Goal: Task Accomplishment & Management: Manage account settings

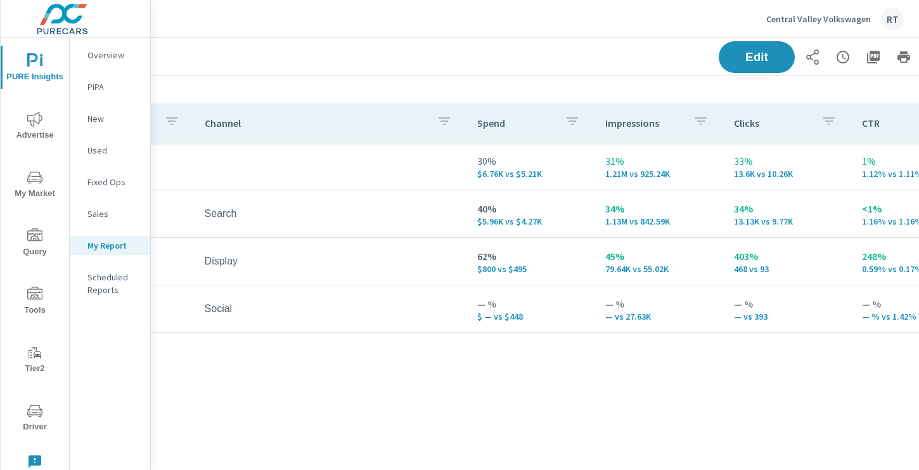
scroll to position [159, 170]
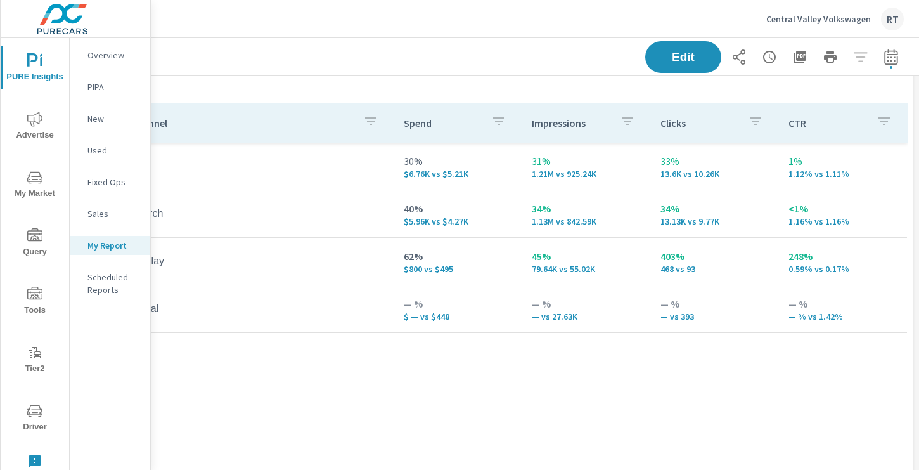
click at [795, 18] on p "Central Valley Volkswagen" at bounding box center [818, 18] width 105 height 11
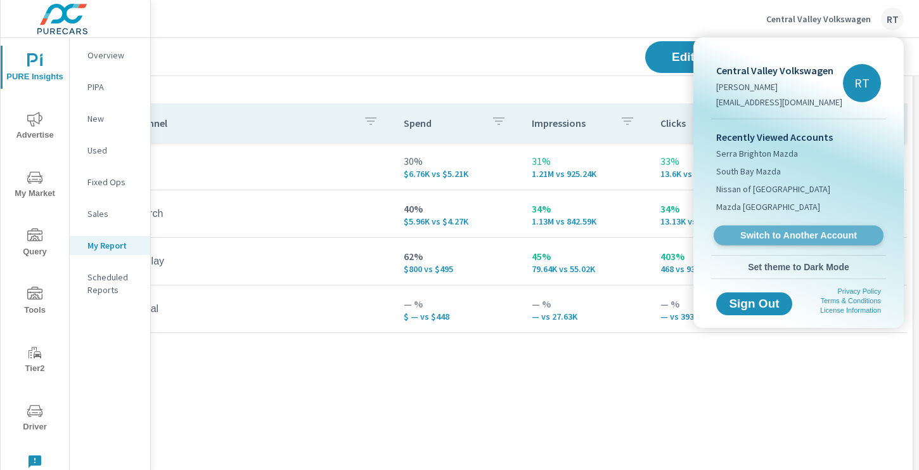
click at [749, 236] on span "Switch to Another Account" at bounding box center [797, 235] width 155 height 12
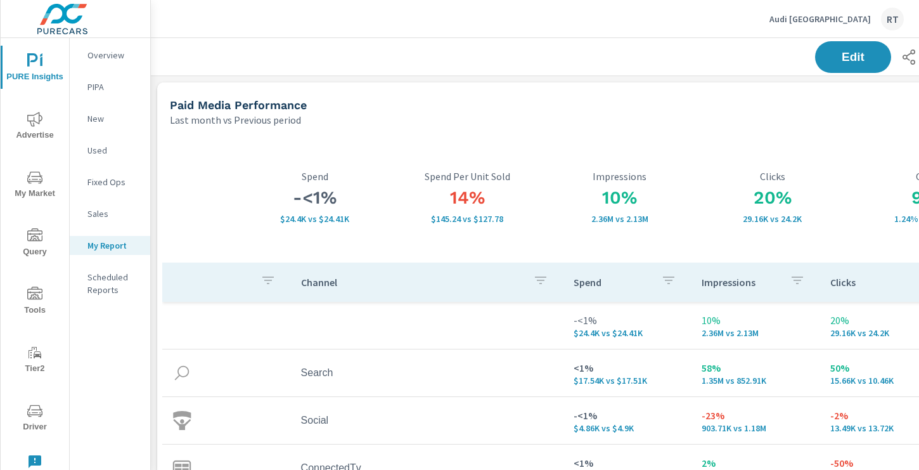
scroll to position [0, 170]
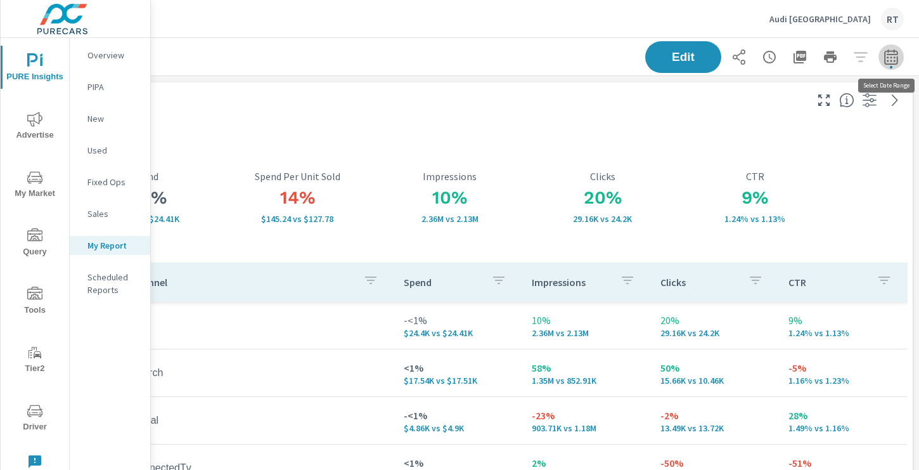
click at [887, 57] on icon "button" at bounding box center [890, 58] width 8 height 5
select select "Last month"
select select "Previous period"
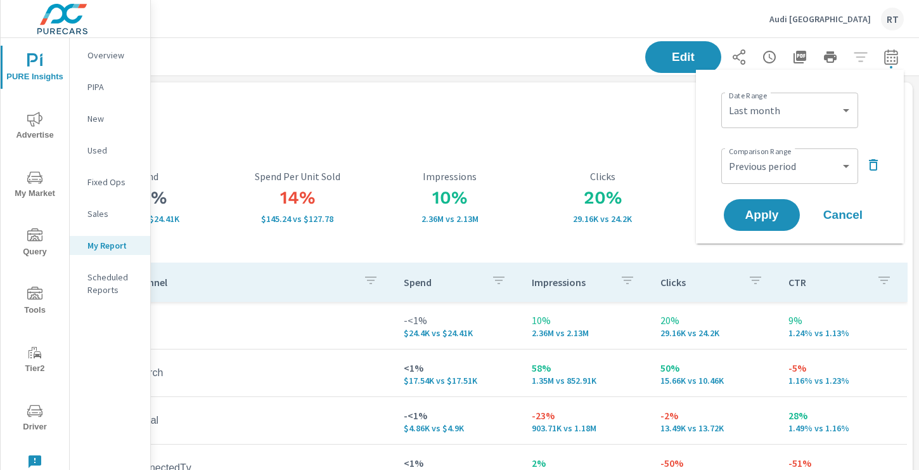
click at [874, 165] on icon "button" at bounding box center [873, 164] width 15 height 15
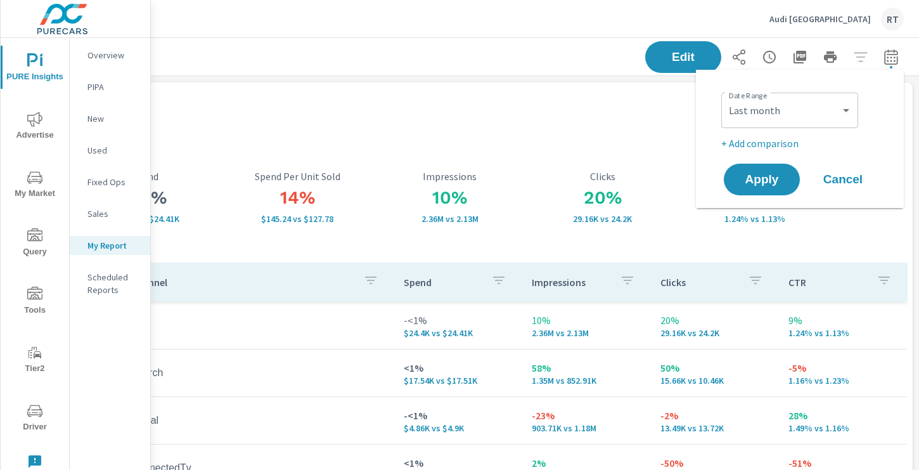
click at [824, 124] on div "Custom Yesterday Last week Last 7 days Last 14 days Last 30 days Last 45 days L…" at bounding box center [789, 110] width 137 height 35
click at [797, 111] on select "Custom Yesterday Last week Last 7 days Last 14 days Last 30 days Last 45 days L…" at bounding box center [789, 110] width 127 height 25
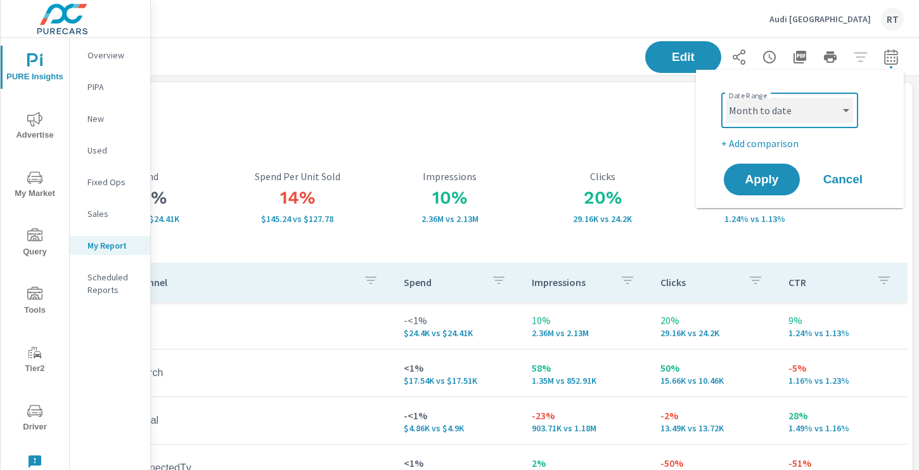
click at [726, 98] on select "Custom Yesterday Last week Last 7 days Last 14 days Last 30 days Last 45 days L…" at bounding box center [789, 110] width 127 height 25
select select "Month to date"
click at [764, 174] on span "Apply" at bounding box center [762, 180] width 52 height 12
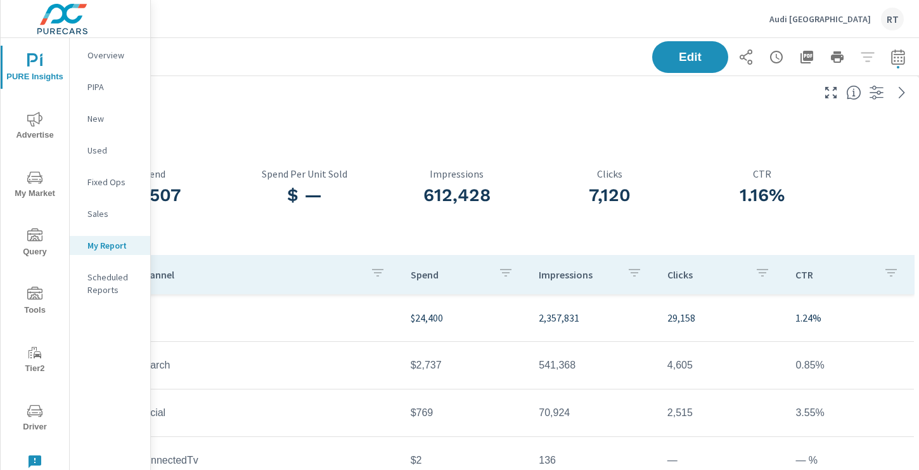
scroll to position [8, 170]
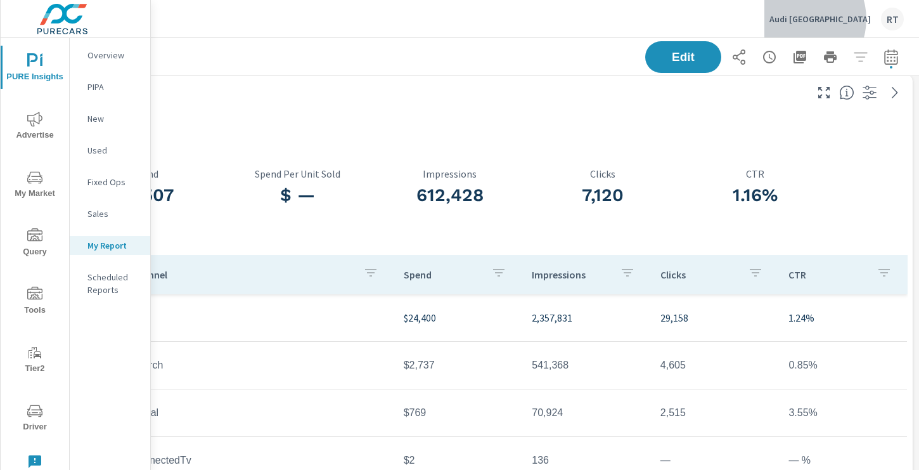
click at [843, 19] on p "Audi Pasadena" at bounding box center [819, 18] width 101 height 11
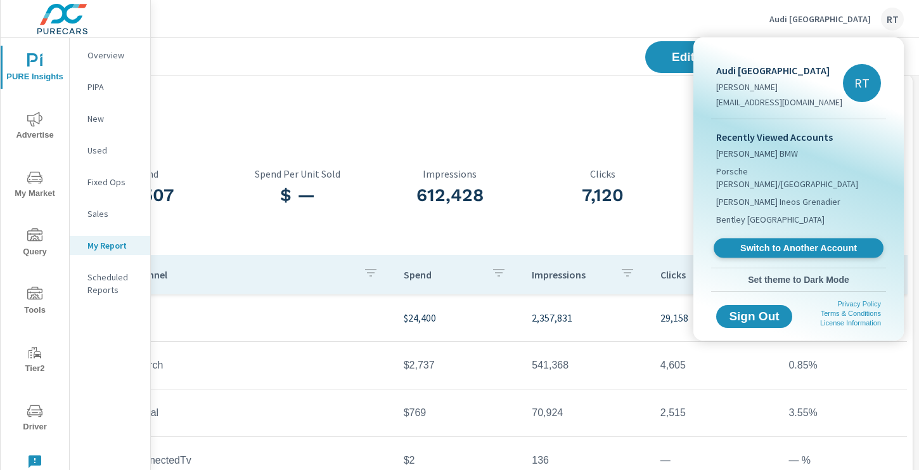
click at [757, 242] on span "Switch to Another Account" at bounding box center [797, 248] width 155 height 12
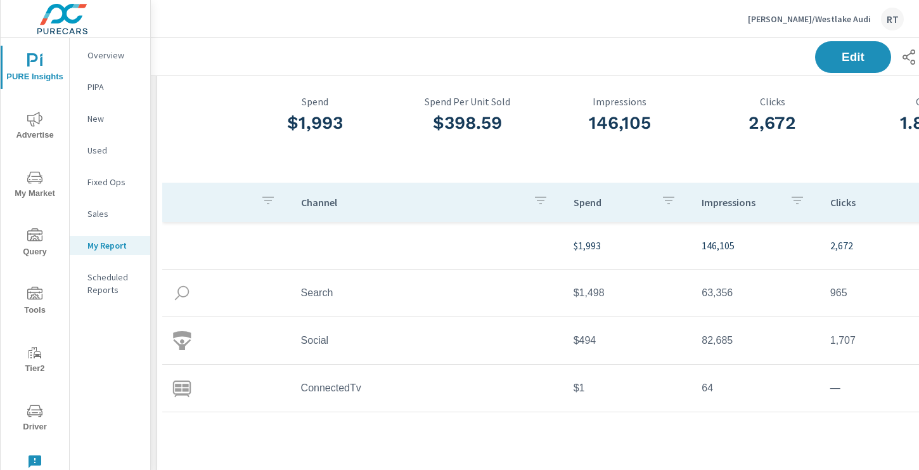
scroll to position [79, 0]
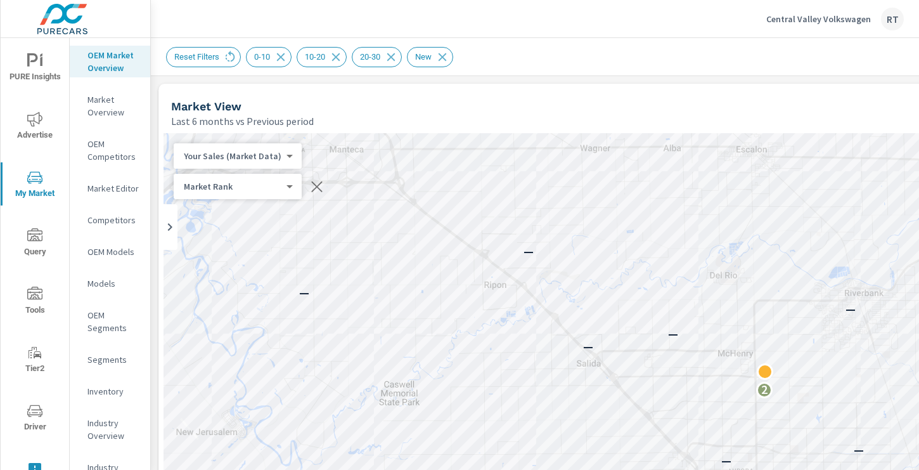
scroll to position [43, 0]
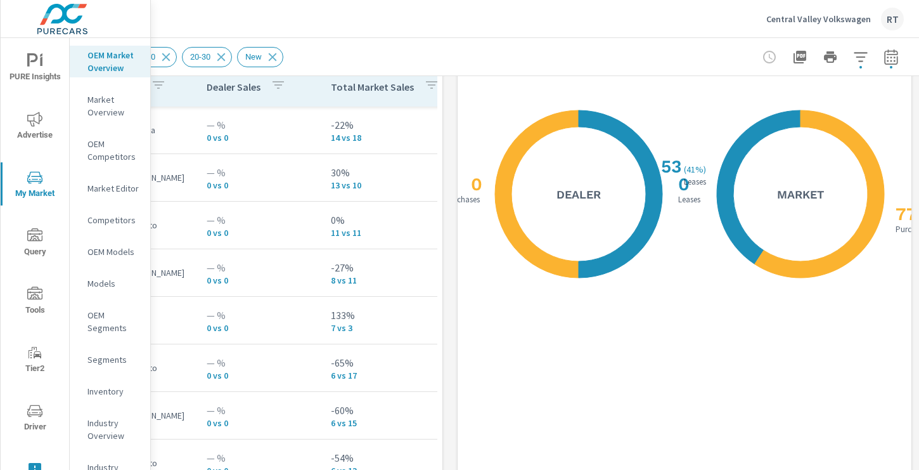
click at [632, 62] on div "Reset Filters 0-10 10-20 20-30 New" at bounding box center [361, 57] width 730 height 20
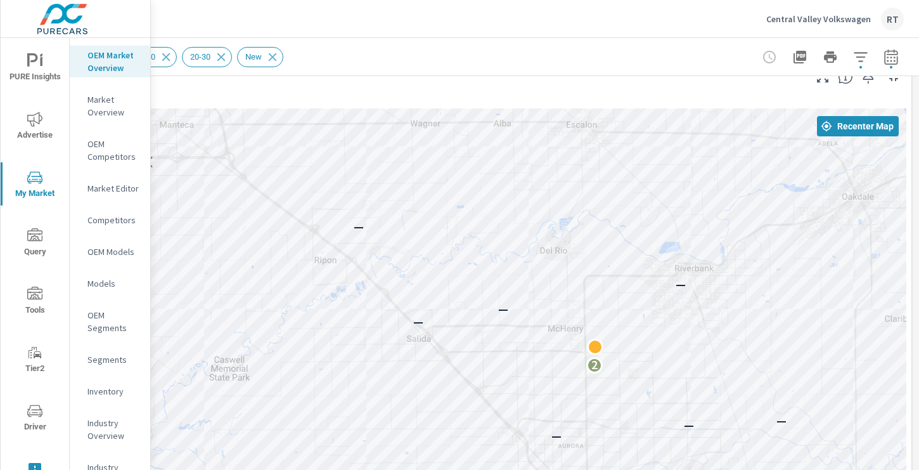
scroll to position [0, 170]
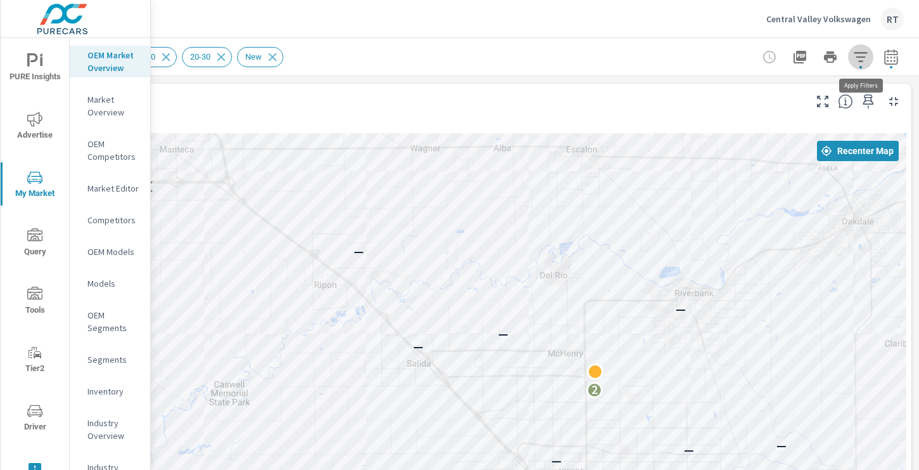
click at [855, 58] on icon "button" at bounding box center [860, 56] width 15 height 15
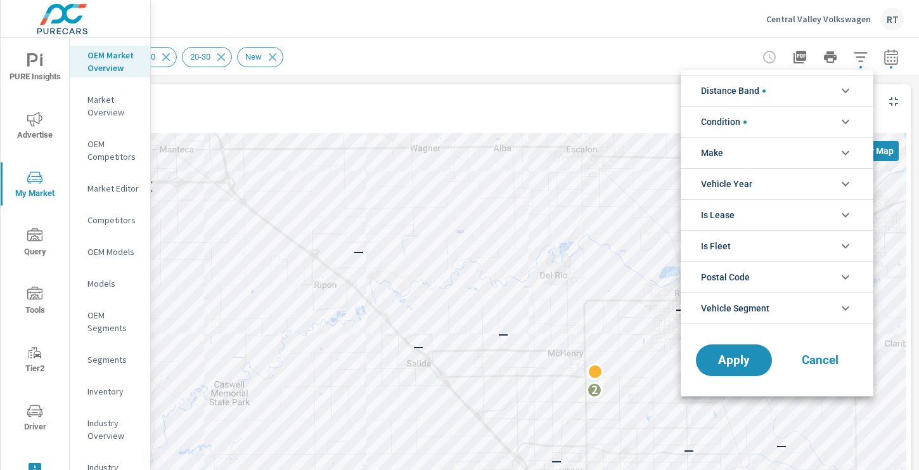
click at [847, 153] on icon "filter options" at bounding box center [846, 153] width 8 height 4
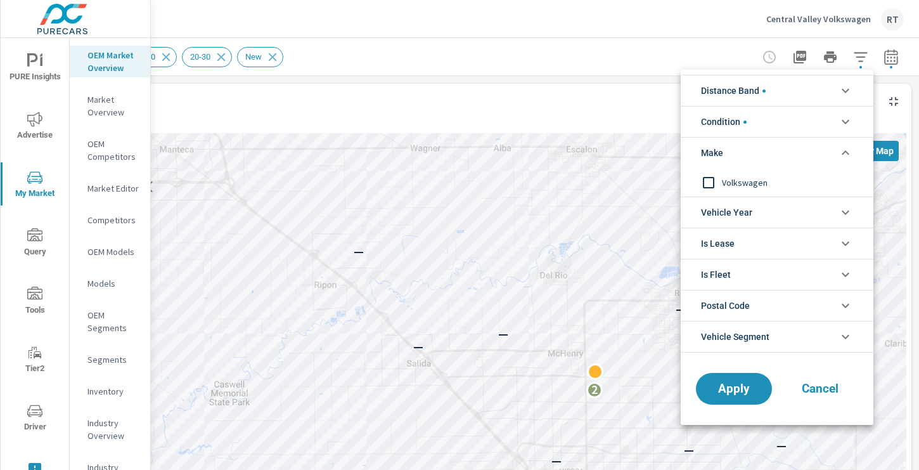
click at [630, 93] on div at bounding box center [459, 235] width 919 height 470
